Goal: Find contact information: Find contact information

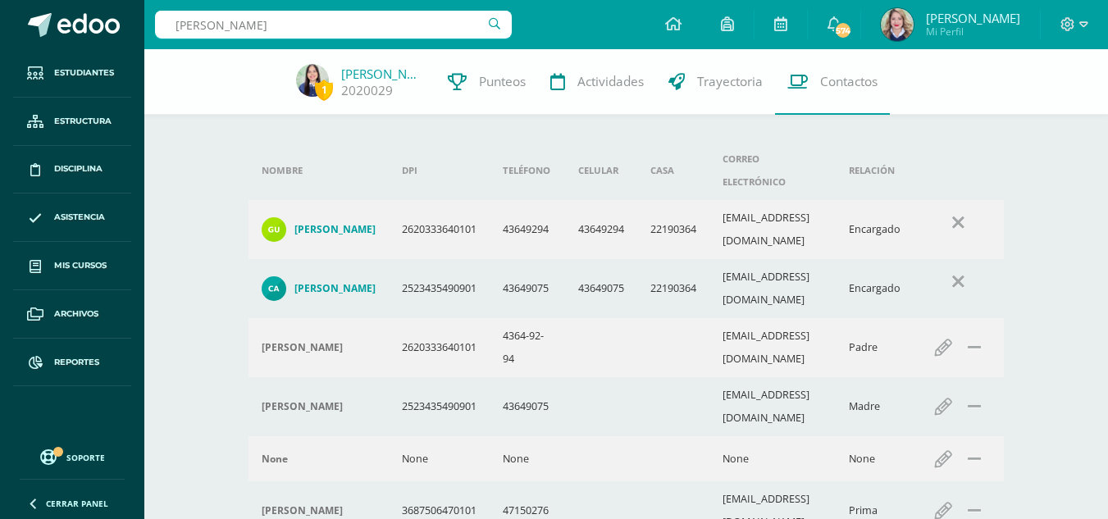
type input "[PERSON_NAME]"
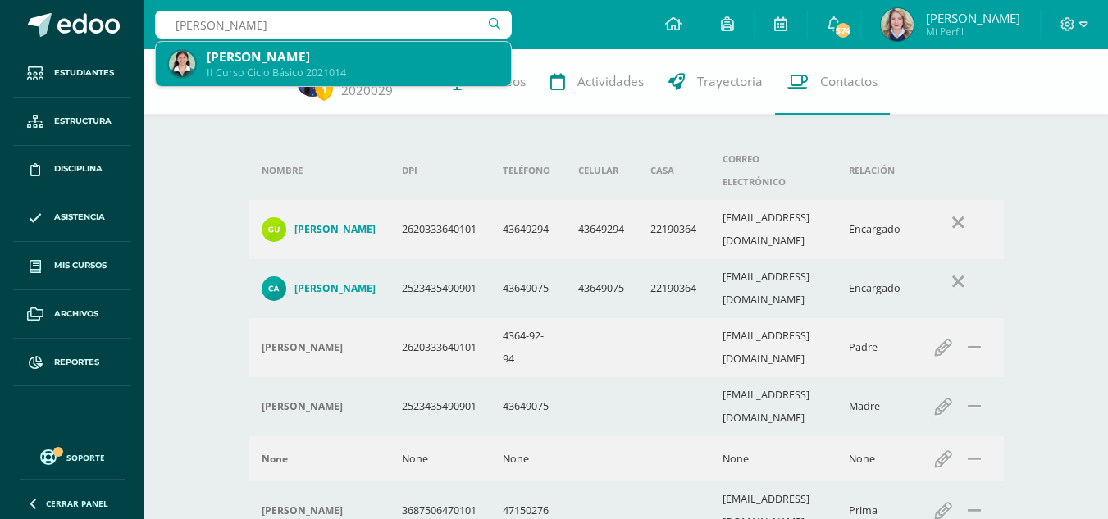
click at [313, 54] on div "[PERSON_NAME]" at bounding box center [352, 56] width 291 height 17
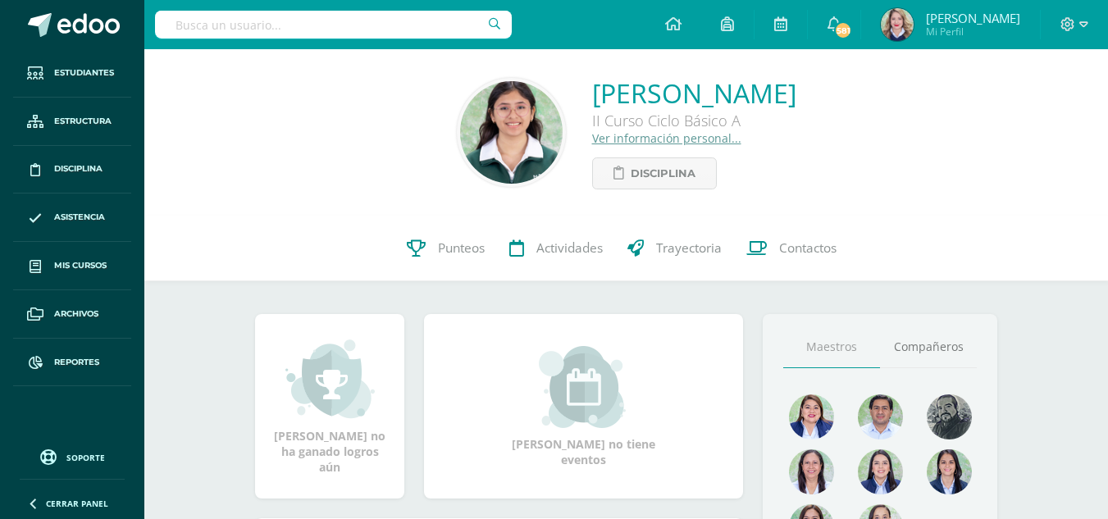
click at [853, 222] on div "0 Dulce García 2021014 Punteos Actividades Trayectoria Contactos" at bounding box center [626, 249] width 964 height 66
click at [814, 259] on link "Contactos" at bounding box center [791, 249] width 115 height 66
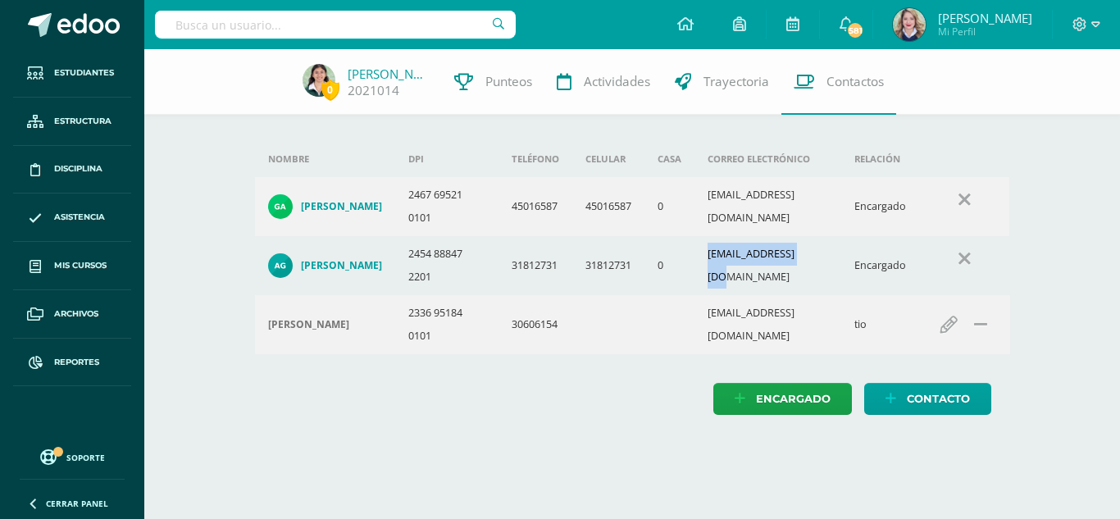
drag, startPoint x: 704, startPoint y: 279, endPoint x: 841, endPoint y: 279, distance: 137.8
click at [841, 279] on td "duji1012@gmail.com" at bounding box center [769, 265] width 148 height 59
copy td "duji1012@gmail.com"
